Goal: Task Accomplishment & Management: Use online tool/utility

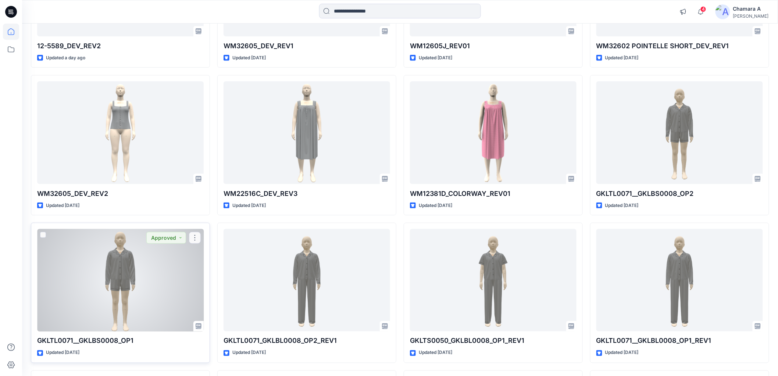
scroll to position [321, 0]
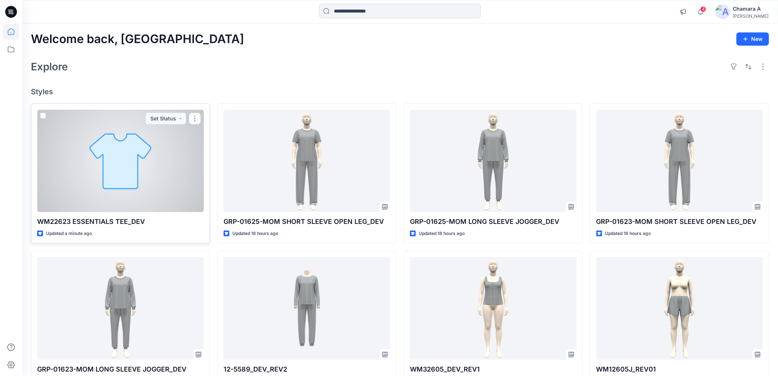
click at [144, 172] on div at bounding box center [120, 161] width 167 height 102
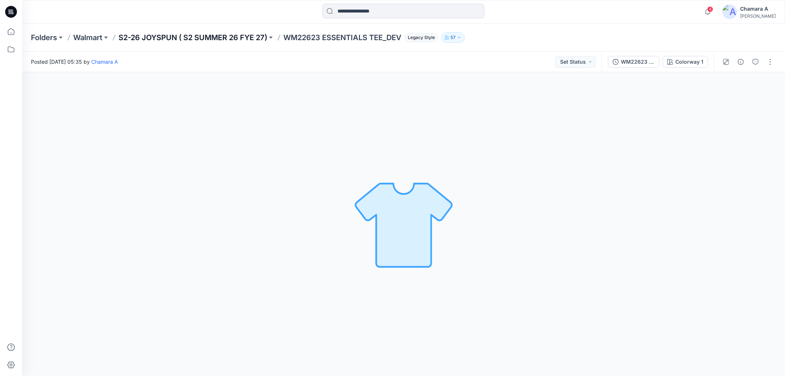
click at [208, 38] on p "S2-26 JOYSPUN ( S2 SUMMER 26 FYE 27)" at bounding box center [192, 37] width 149 height 10
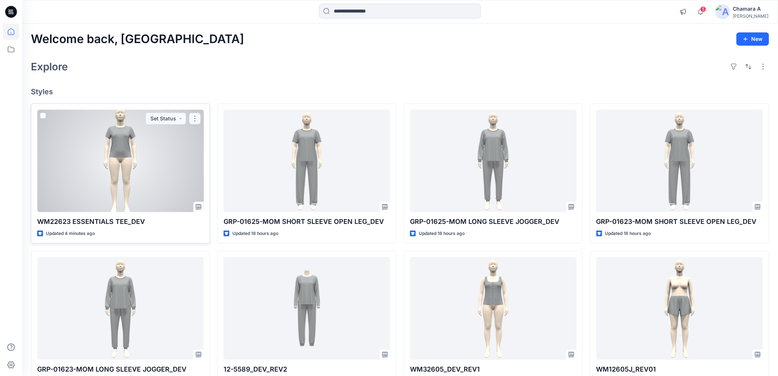
click at [196, 121] on button "button" at bounding box center [195, 119] width 12 height 12
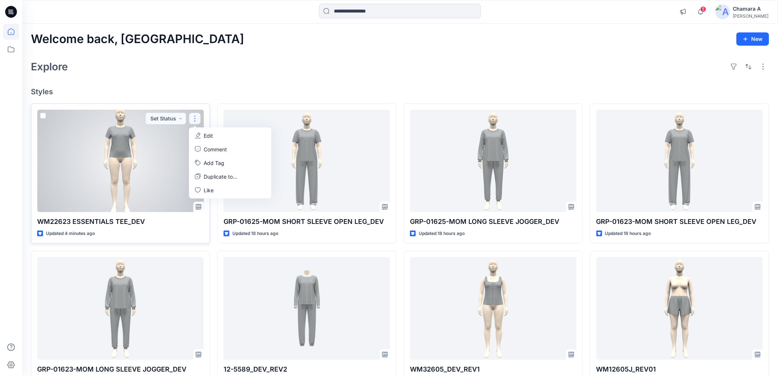
click at [207, 135] on p "Edit" at bounding box center [208, 136] width 9 height 8
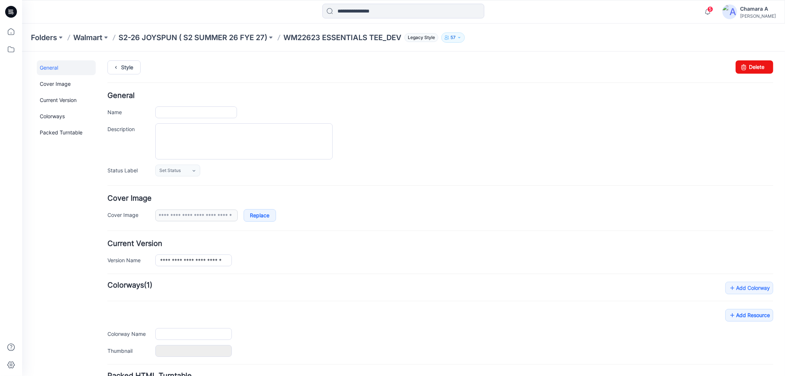
type input "**********"
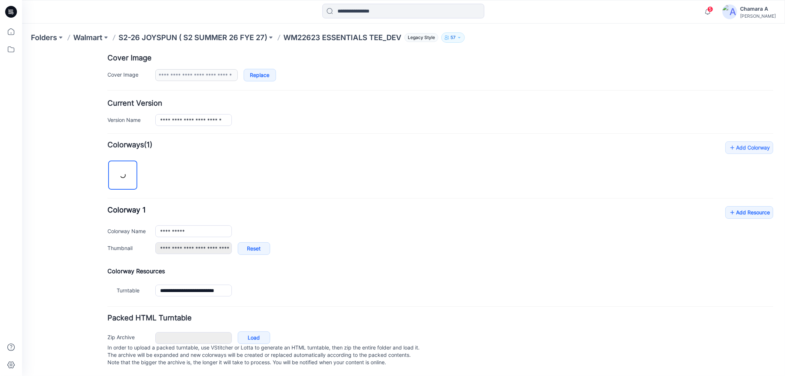
scroll to position [149, 0]
click at [730, 206] on link "Add Resource" at bounding box center [749, 212] width 48 height 13
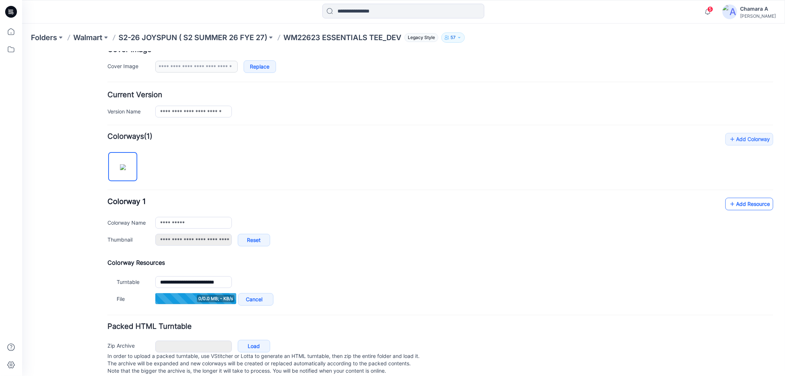
click at [734, 204] on link "Add Resource" at bounding box center [749, 203] width 48 height 13
click at [748, 201] on link "Add Resource" at bounding box center [749, 203] width 48 height 13
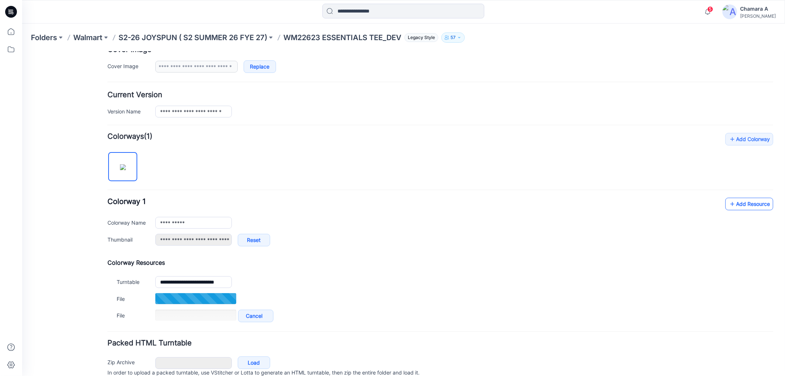
click at [744, 200] on link "Add Resource" at bounding box center [749, 203] width 48 height 13
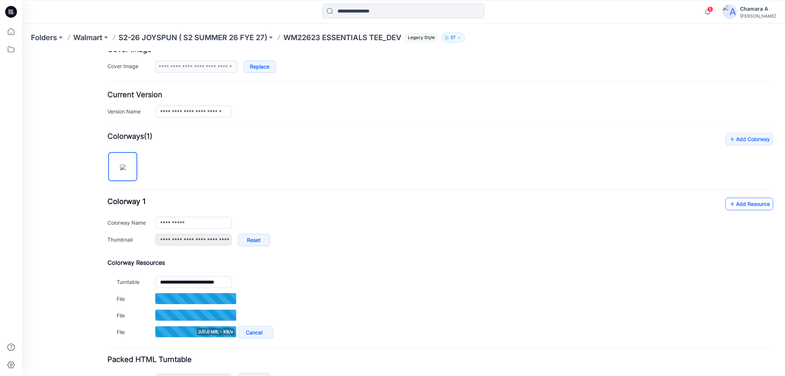
click at [756, 205] on link "Add Resource" at bounding box center [749, 203] width 48 height 13
click at [752, 204] on link "Add Resource" at bounding box center [749, 203] width 48 height 13
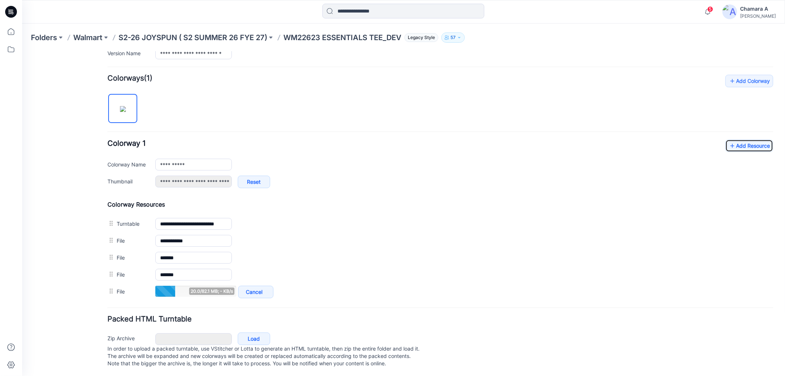
scroll to position [216, 0]
click at [745, 139] on link "Add Resource" at bounding box center [749, 144] width 48 height 13
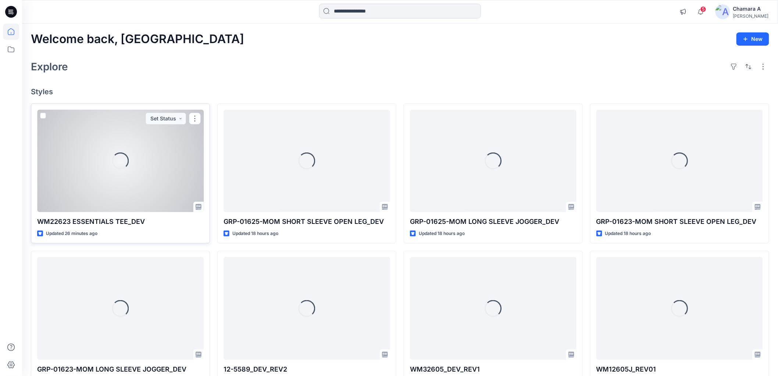
click at [135, 166] on div "Loading..." at bounding box center [120, 161] width 167 height 102
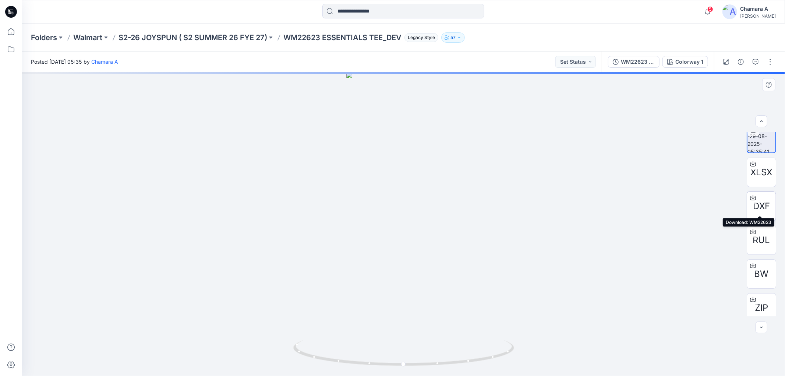
scroll to position [15, 0]
